Goal: Information Seeking & Learning: Learn about a topic

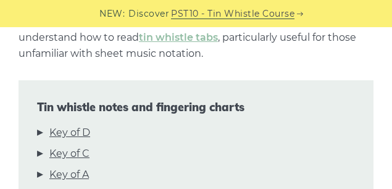
scroll to position [370, 0]
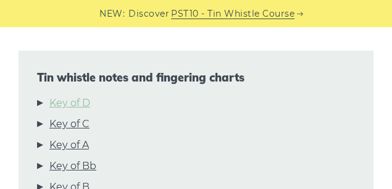
click at [78, 106] on link "Key of D" at bounding box center [69, 103] width 41 height 16
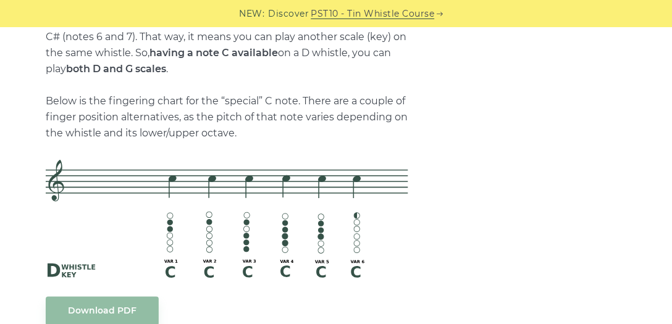
scroll to position [2771, 0]
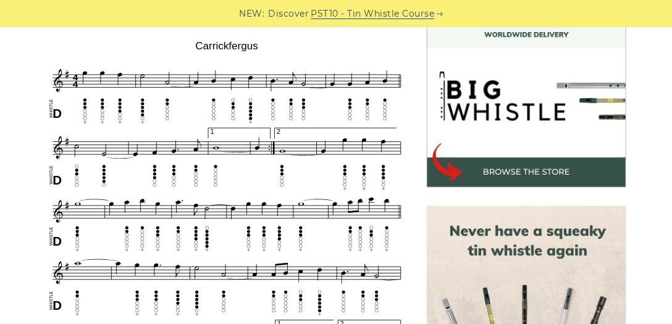
scroll to position [352, 0]
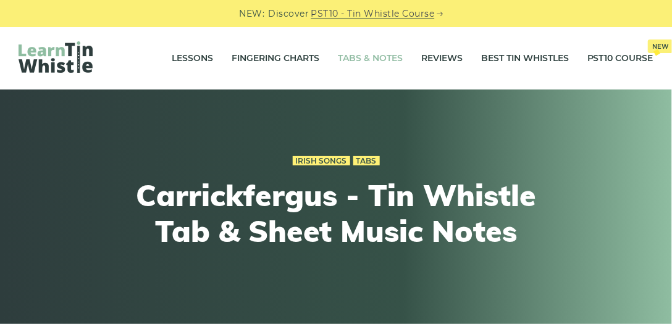
click at [362, 54] on link "Tabs & Notes" at bounding box center [370, 58] width 65 height 31
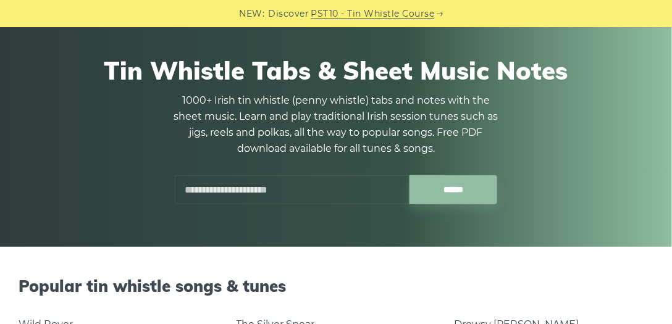
scroll to position [70, 0]
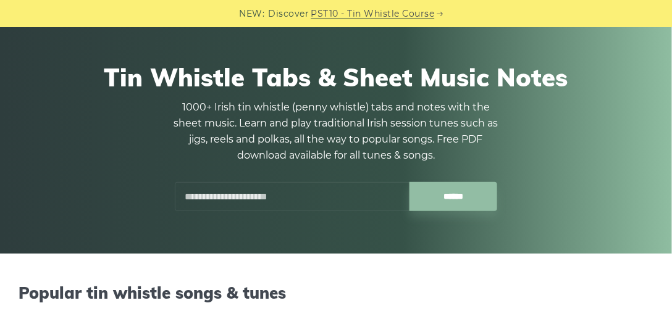
click at [263, 200] on input "text" at bounding box center [292, 196] width 235 height 29
click at [409, 182] on input "******" at bounding box center [453, 196] width 88 height 29
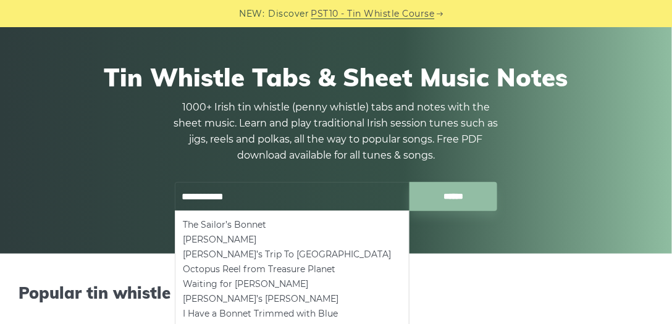
type input "**********"
click at [409, 182] on input "******" at bounding box center [453, 196] width 88 height 29
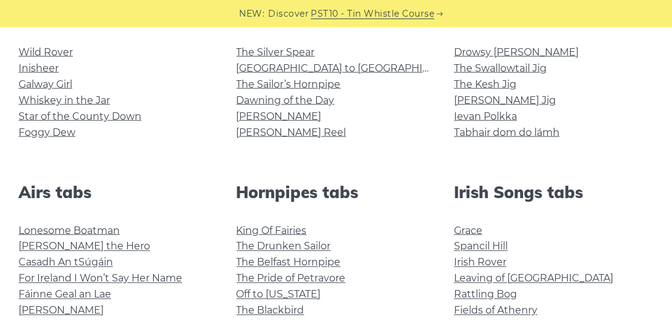
scroll to position [458, 0]
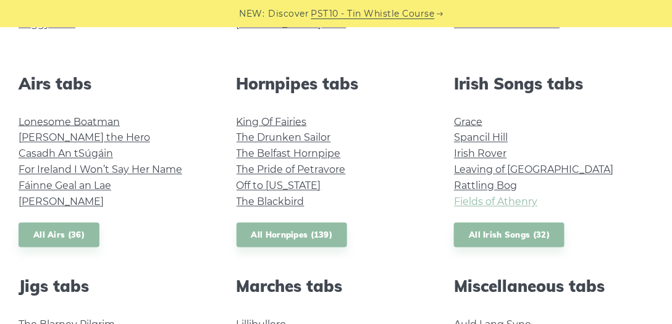
click at [472, 201] on link "Fields of Athenry" at bounding box center [495, 202] width 83 height 12
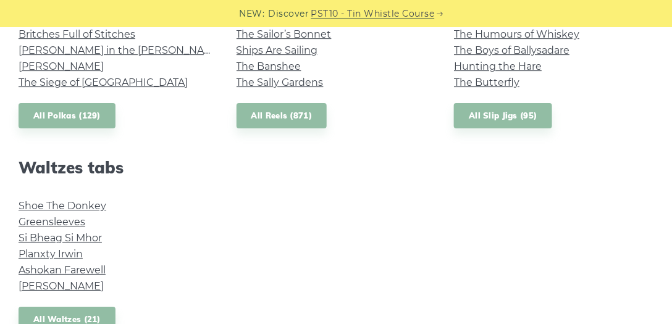
scroll to position [1023, 0]
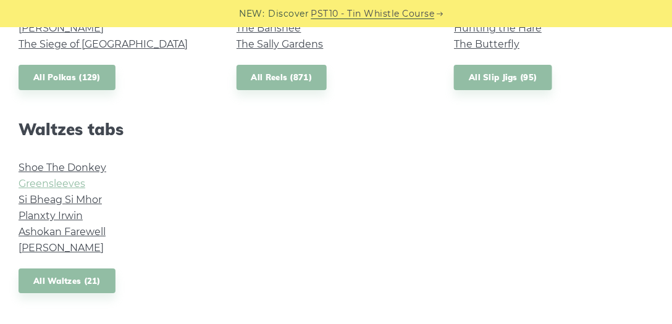
click at [49, 187] on link "Greensleeves" at bounding box center [52, 184] width 67 height 12
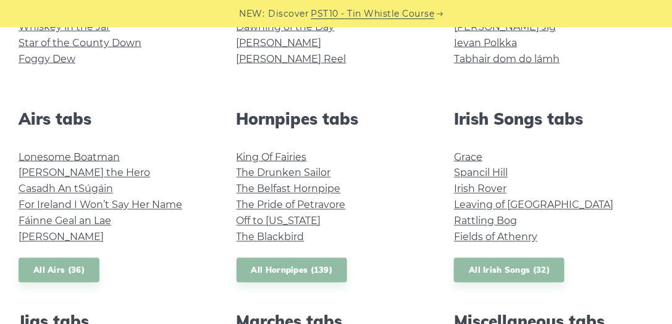
scroll to position [458, 0]
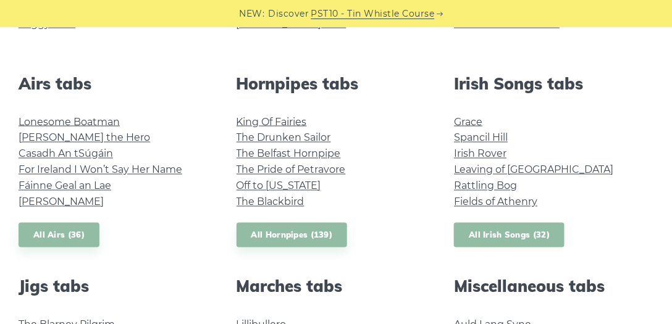
click at [512, 239] on link "All Irish Songs (32)" at bounding box center [509, 235] width 110 height 25
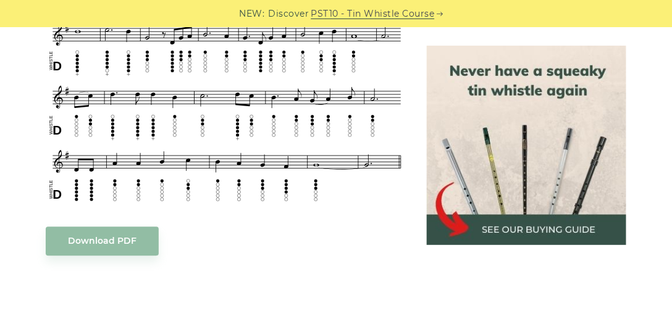
scroll to position [670, 0]
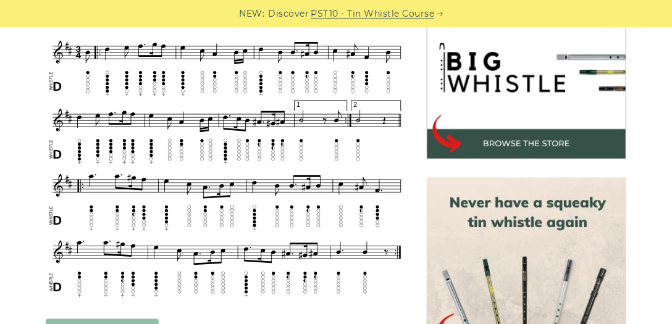
scroll to position [494, 0]
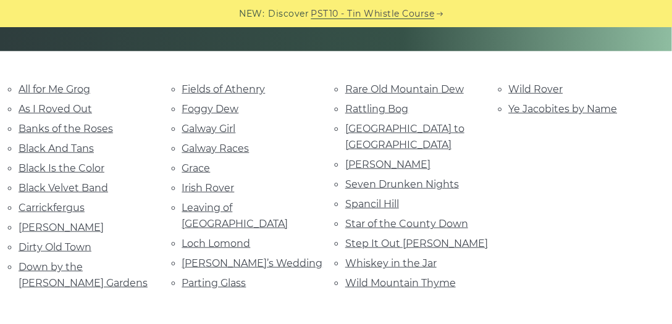
scroll to position [282, 0]
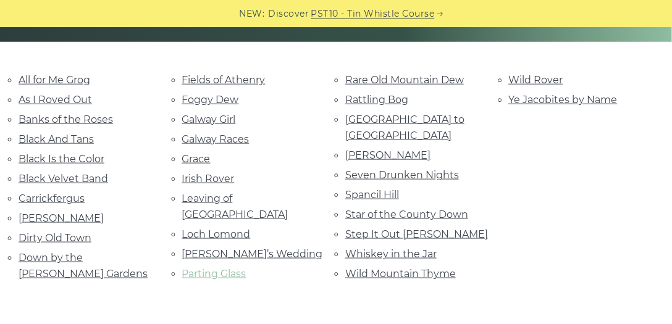
click at [233, 268] on link "Parting Glass" at bounding box center [214, 274] width 64 height 12
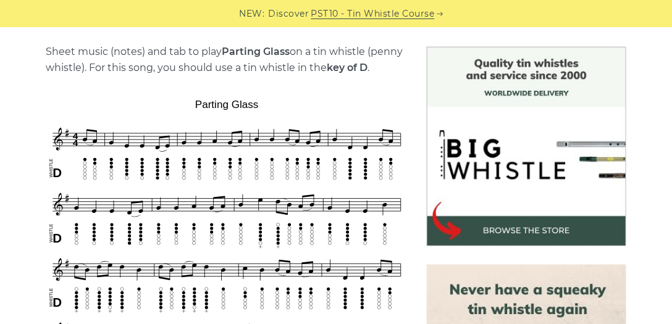
scroll to position [352, 0]
